Goal: Transaction & Acquisition: Purchase product/service

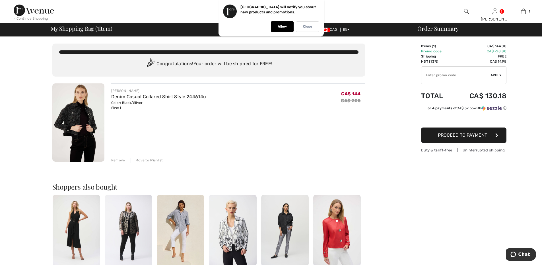
click at [306, 26] on p "Close" at bounding box center [307, 26] width 9 height 4
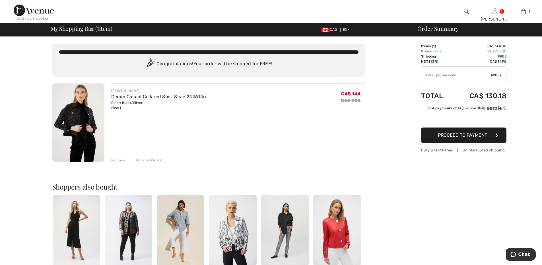
click at [119, 161] on div "Remove" at bounding box center [118, 160] width 14 height 5
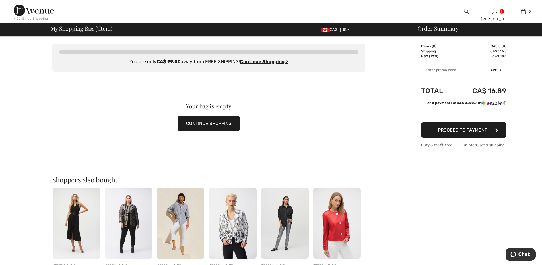
click at [31, 11] on img at bounding box center [34, 10] width 40 height 11
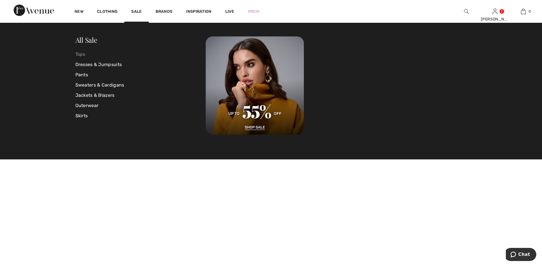
click at [79, 52] on link "Tops" at bounding box center [140, 54] width 131 height 10
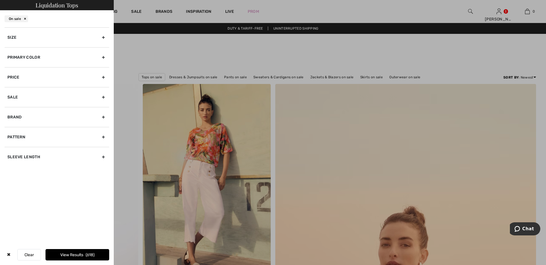
click at [104, 54] on div "Primary Color" at bounding box center [57, 57] width 105 height 20
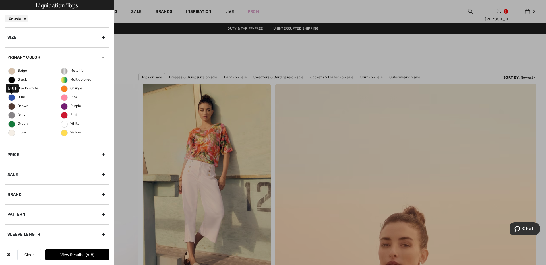
click at [11, 96] on span "Blue" at bounding box center [17, 97] width 17 height 4
click at [0, 0] on input "Blue" at bounding box center [0, 0] width 0 height 0
click at [103, 193] on div "Brand" at bounding box center [57, 194] width 105 height 20
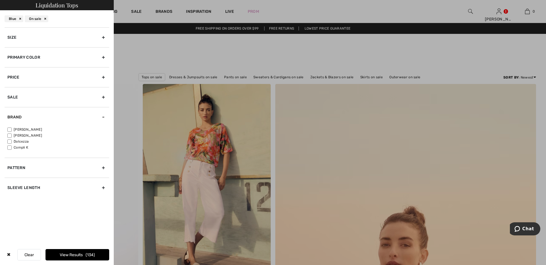
click at [9, 131] on input"] "[PERSON_NAME]" at bounding box center [9, 129] width 4 height 4
checkbox input"] "true"
click at [105, 187] on div "Sleeve length" at bounding box center [57, 188] width 105 height 20
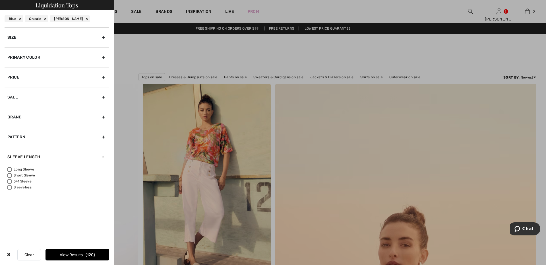
click at [70, 253] on button "View Results 120" at bounding box center [78, 254] width 64 height 11
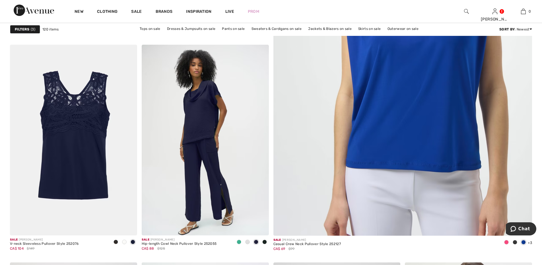
scroll to position [265, 0]
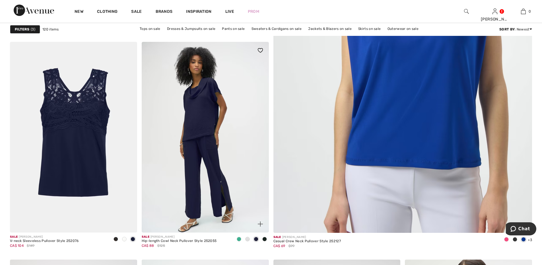
click at [214, 158] on img at bounding box center [205, 137] width 127 height 191
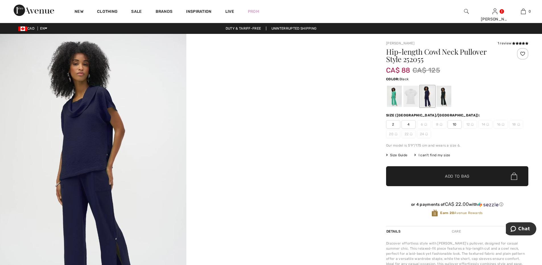
click at [444, 93] on div at bounding box center [443, 96] width 15 height 21
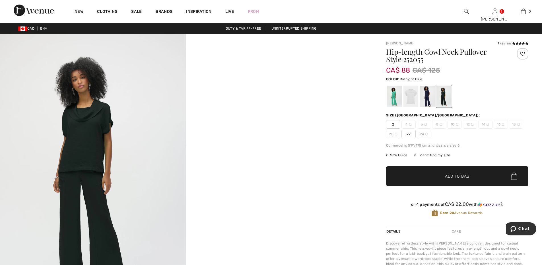
click at [426, 94] on div at bounding box center [427, 96] width 15 height 21
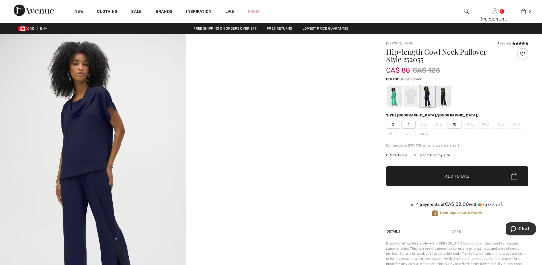
click at [393, 96] on div at bounding box center [394, 96] width 15 height 21
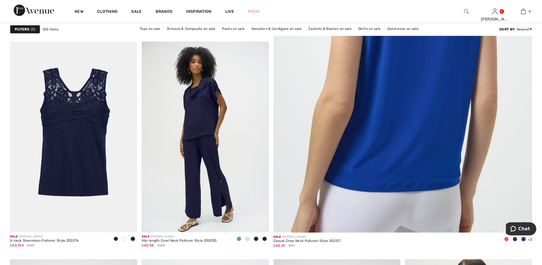
click at [429, 136] on img at bounding box center [403, 57] width 310 height 466
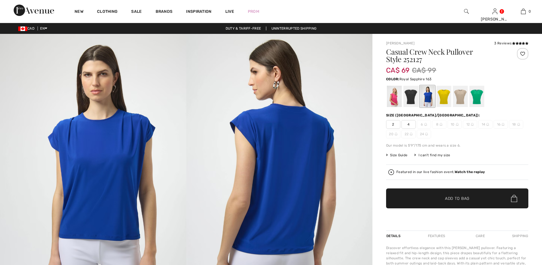
checkbox input "true"
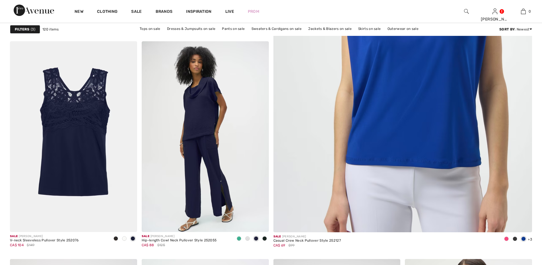
click at [27, 27] on strong "Filters" at bounding box center [22, 29] width 15 height 5
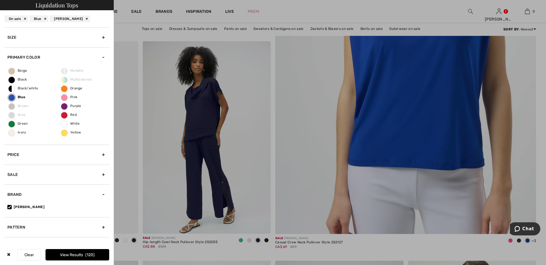
click at [30, 252] on button "Clear" at bounding box center [29, 254] width 24 height 11
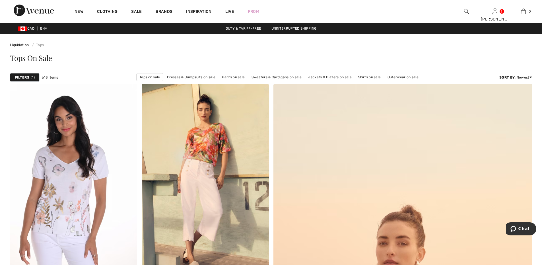
click at [26, 75] on strong "Filters" at bounding box center [22, 77] width 15 height 5
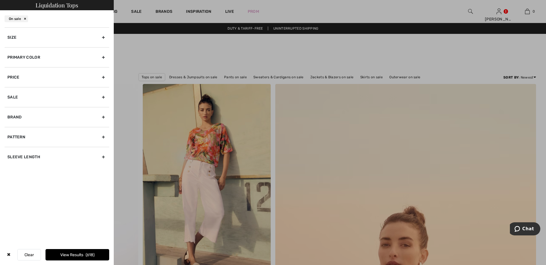
click at [132, 40] on div at bounding box center [273, 132] width 546 height 265
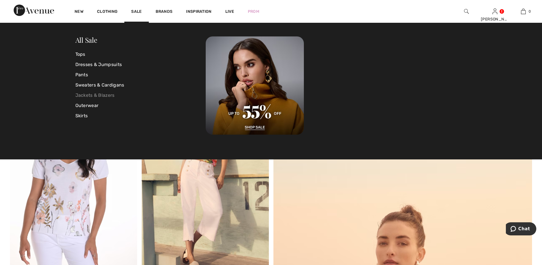
click at [106, 94] on link "Jackets & Blazers" at bounding box center [140, 95] width 131 height 10
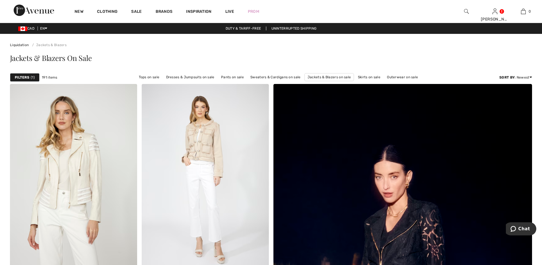
click at [24, 76] on strong "Filters" at bounding box center [22, 77] width 15 height 5
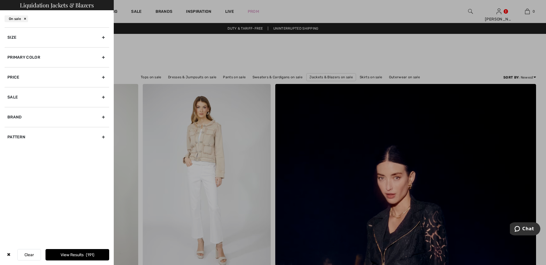
click at [102, 54] on div "Primary Color" at bounding box center [57, 57] width 105 height 20
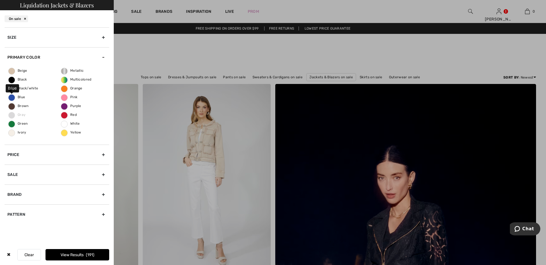
click at [11, 95] on label "Blue" at bounding box center [11, 97] width 7 height 7
click at [0, 0] on input "Blue" at bounding box center [0, 0] width 0 height 0
click at [68, 255] on button "View Results 36" at bounding box center [78, 254] width 64 height 11
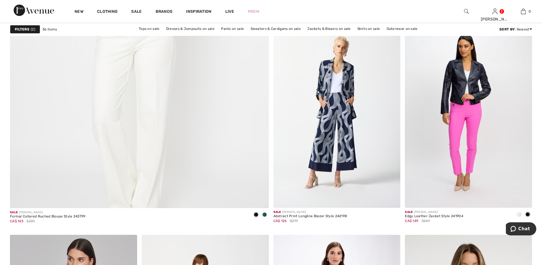
scroll to position [1878, 0]
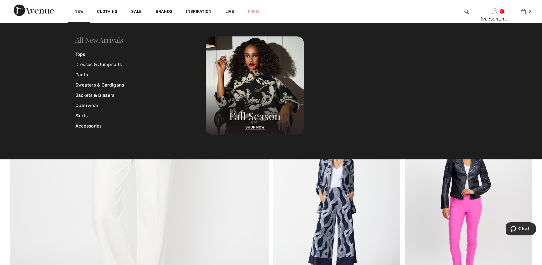
click at [86, 40] on link "All New Arrivals" at bounding box center [99, 39] width 48 height 9
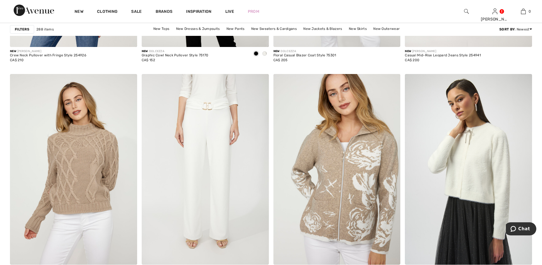
scroll to position [2921, 0]
